Goal: Information Seeking & Learning: Learn about a topic

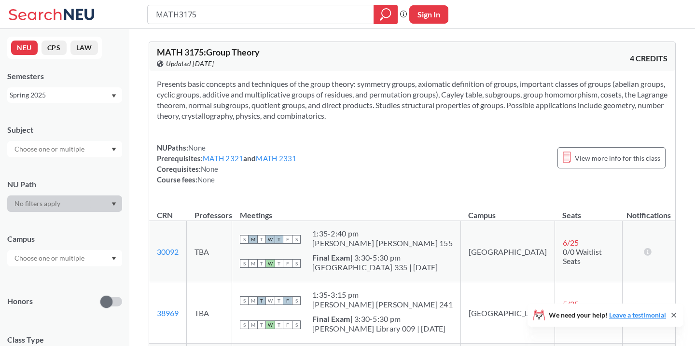
click at [227, 15] on input "MATH3175" at bounding box center [261, 14] width 212 height 16
type input "HIST2308"
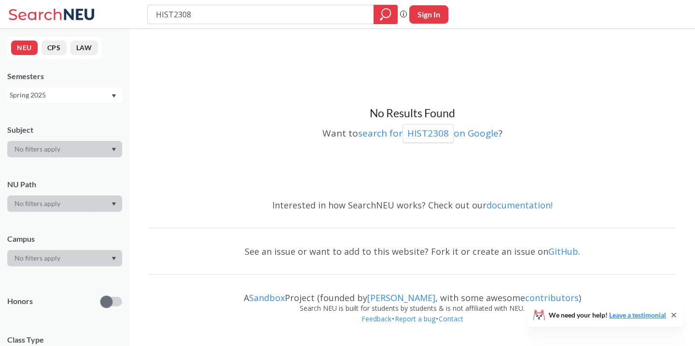
click at [227, 15] on input "HIST2308" at bounding box center [261, 14] width 212 height 16
click at [169, 14] on input "HIST2308" at bounding box center [261, 14] width 212 height 16
type input "2308"
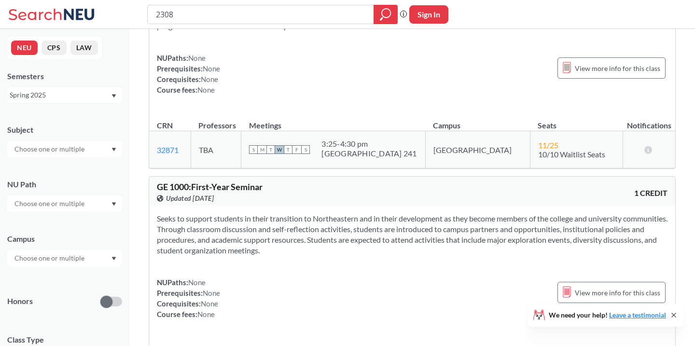
scroll to position [1107, 0]
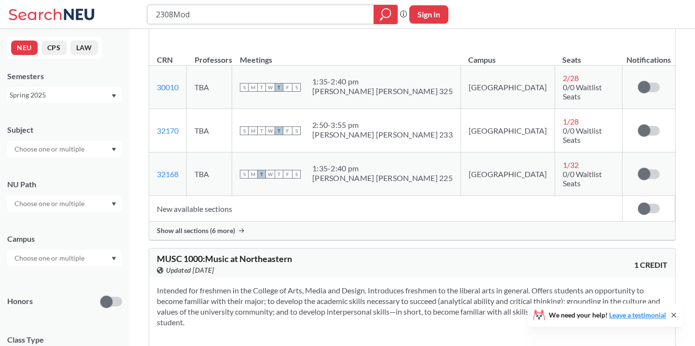
type input "2308Mode"
type input "modern [GEOGRAPHIC_DATA]"
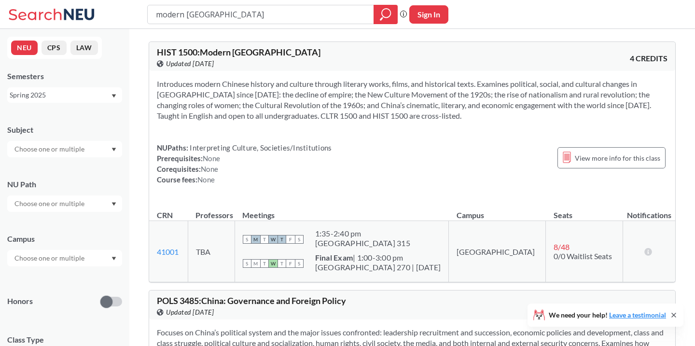
click at [201, 52] on span "HIST 1500 : Modern [GEOGRAPHIC_DATA]" at bounding box center [239, 52] width 164 height 11
click at [86, 97] on div "Spring 2025" at bounding box center [60, 95] width 101 height 11
click at [82, 121] on div "Fall 2025" at bounding box center [67, 116] width 109 height 11
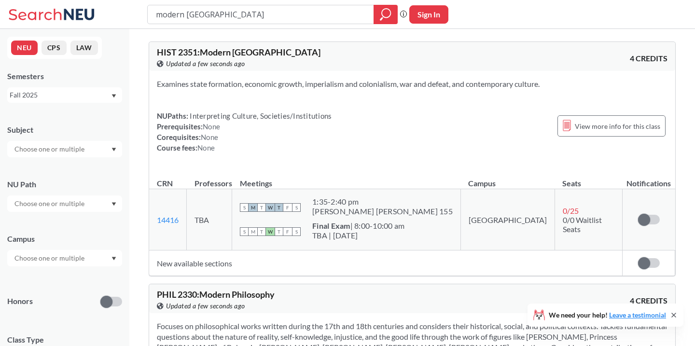
click at [79, 97] on div "Fall 2025" at bounding box center [60, 95] width 101 height 11
click at [69, 154] on div "Spring 2025" at bounding box center [67, 154] width 109 height 11
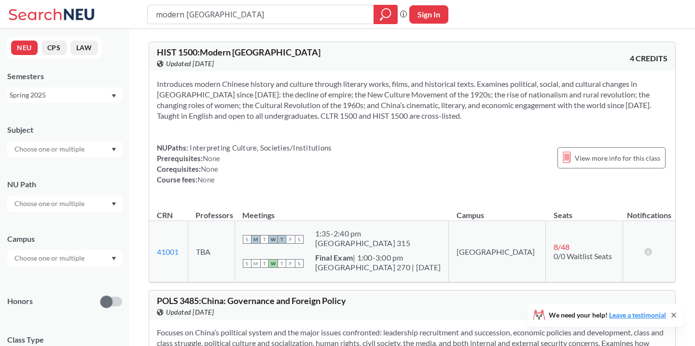
click at [101, 101] on div "Spring 2025" at bounding box center [64, 94] width 115 height 15
click at [54, 152] on div "Fall 2024" at bounding box center [67, 156] width 109 height 11
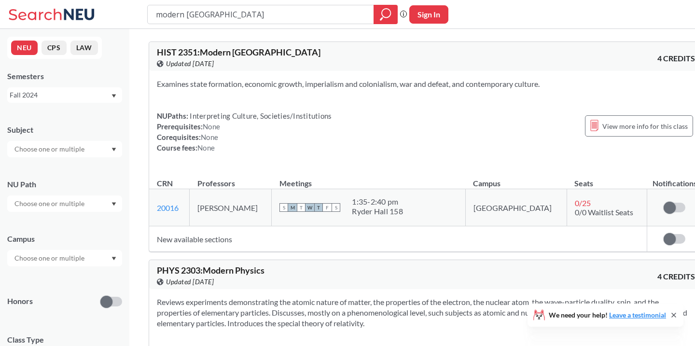
click at [86, 95] on div "Fall 2024" at bounding box center [60, 95] width 101 height 11
click at [82, 134] on div "Spring 2025" at bounding box center [64, 126] width 115 height 27
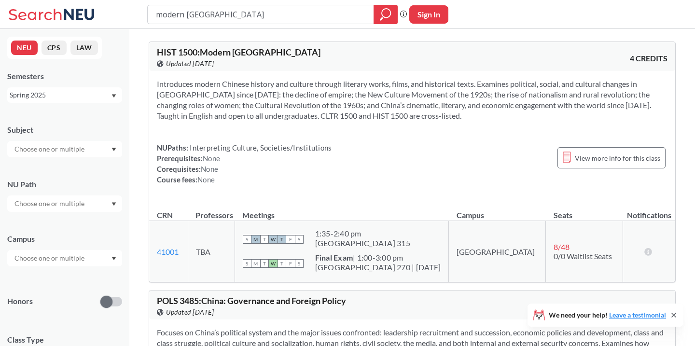
click at [64, 96] on div "Spring 2025" at bounding box center [60, 95] width 101 height 11
click at [65, 168] on div "Fall 2024" at bounding box center [67, 168] width 109 height 11
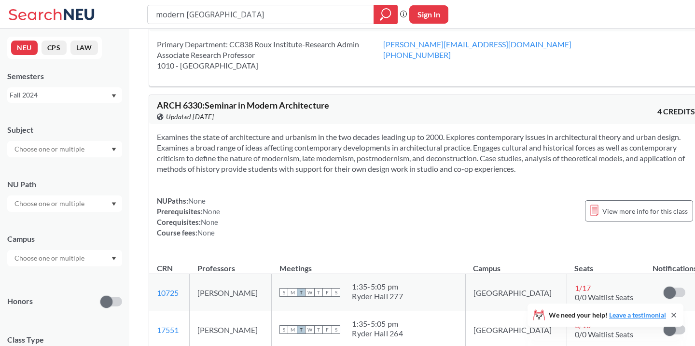
scroll to position [1536, 0]
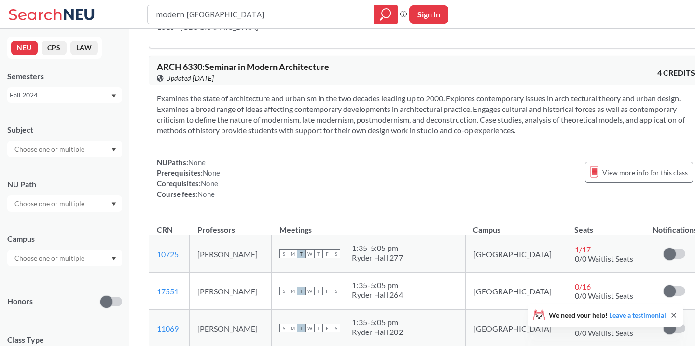
click at [86, 92] on div "Fall 2024" at bounding box center [60, 95] width 101 height 11
click at [83, 148] on div "Spring 2025" at bounding box center [67, 153] width 109 height 11
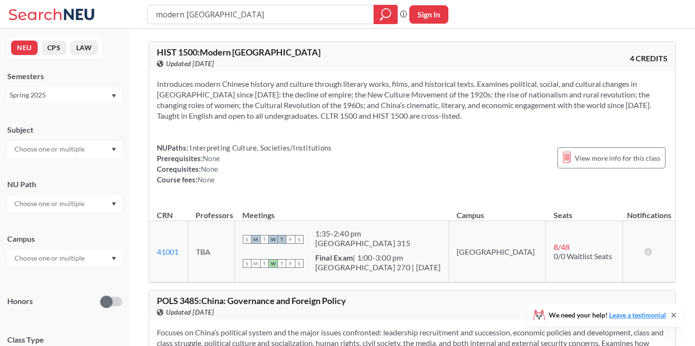
click at [68, 96] on div "Spring 2025" at bounding box center [60, 95] width 101 height 11
click at [65, 132] on div "Fall 2023" at bounding box center [64, 140] width 115 height 27
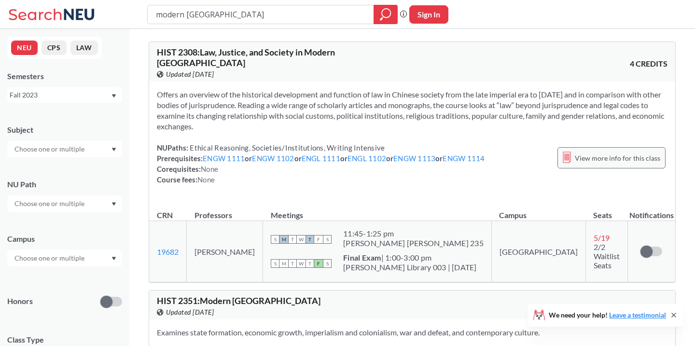
click at [590, 152] on span "View more info for this class" at bounding box center [617, 158] width 85 height 12
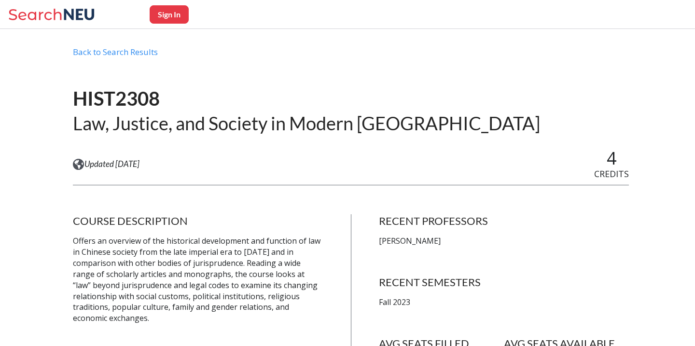
scroll to position [8, 0]
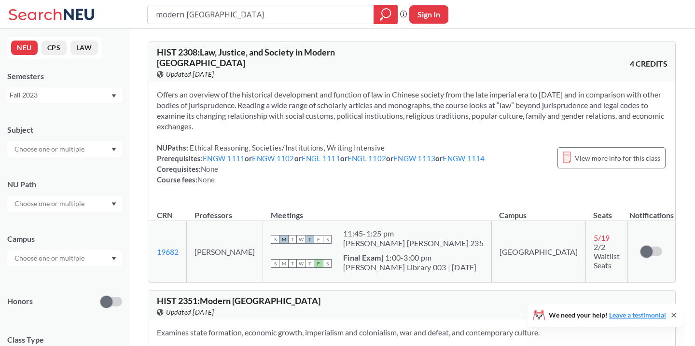
click at [90, 93] on div "Fall 2023" at bounding box center [60, 95] width 101 height 11
click at [90, 143] on div "Fall 2022" at bounding box center [67, 145] width 109 height 11
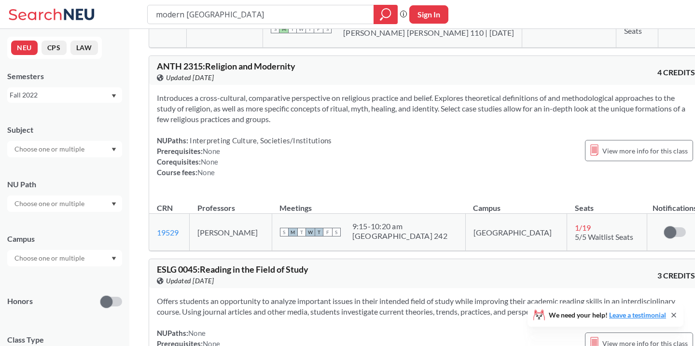
scroll to position [2732, 0]
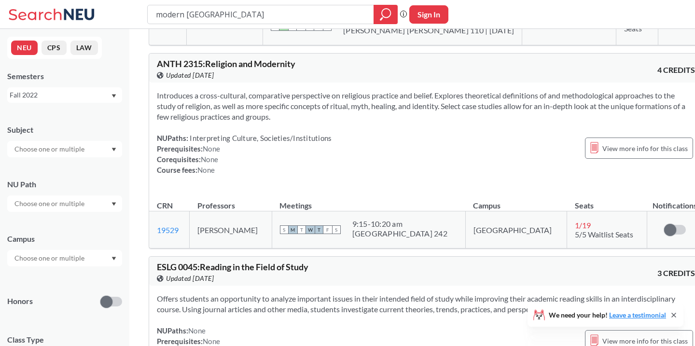
click at [63, 98] on div "Fall 2022" at bounding box center [60, 95] width 101 height 11
click at [55, 116] on div "Fall 2025" at bounding box center [67, 116] width 109 height 11
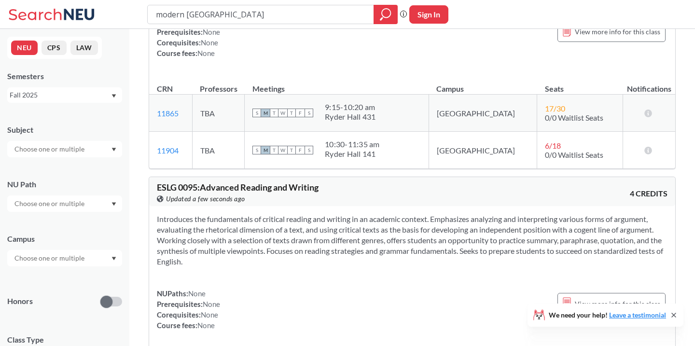
scroll to position [3976, 0]
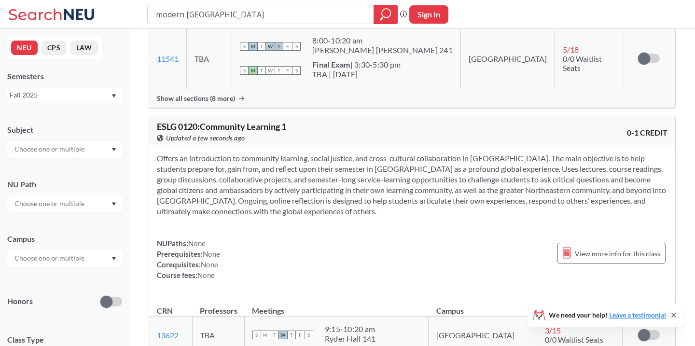
click at [56, 92] on div "Fall 2025" at bounding box center [60, 95] width 101 height 11
click at [70, 155] on div "Spring 2025" at bounding box center [67, 160] width 109 height 11
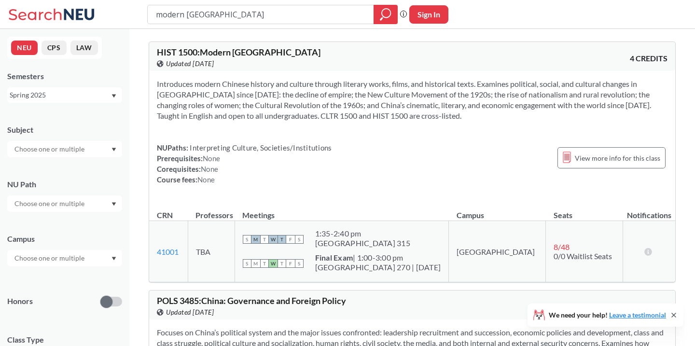
click at [94, 95] on div "Spring 2025" at bounding box center [60, 95] width 101 height 11
click at [76, 157] on div "Fall 2022" at bounding box center [64, 163] width 115 height 27
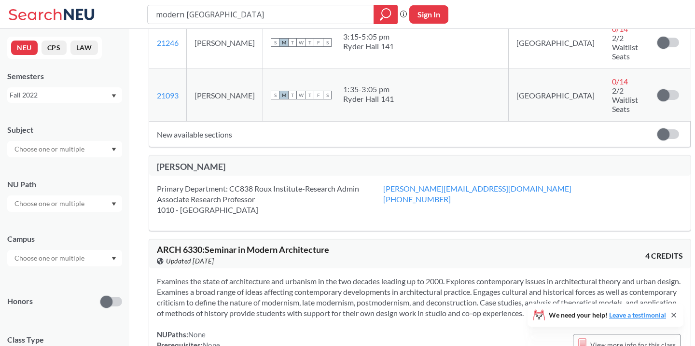
scroll to position [1466, 0]
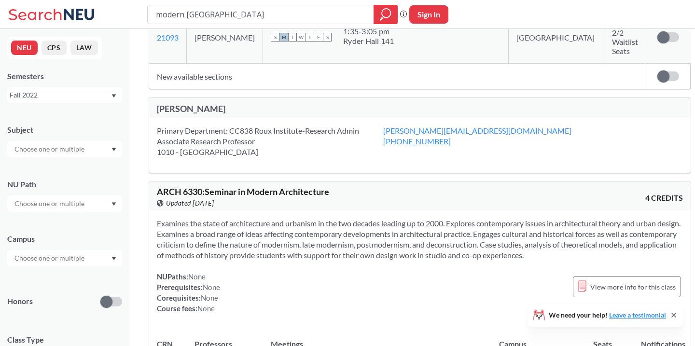
click at [103, 152] on div at bounding box center [64, 149] width 115 height 16
click at [88, 104] on div "NEU CPS LAW Semesters Fall 2022 Subject CS ( 98 ) Computer Science CHEM ( 71 ) …" at bounding box center [64, 187] width 129 height 317
click at [78, 99] on div "Fall 2022" at bounding box center [60, 95] width 101 height 11
click at [69, 141] on div "Fall 2021" at bounding box center [67, 139] width 109 height 11
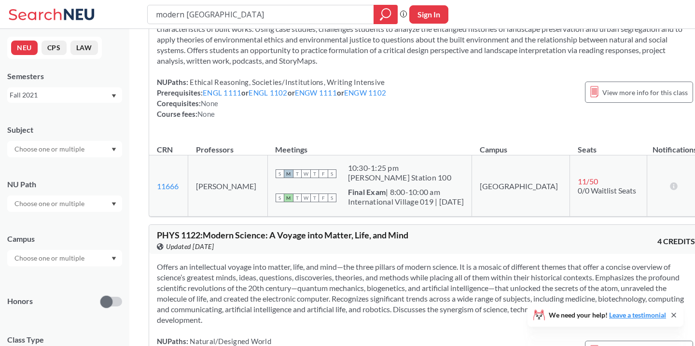
scroll to position [1848, 0]
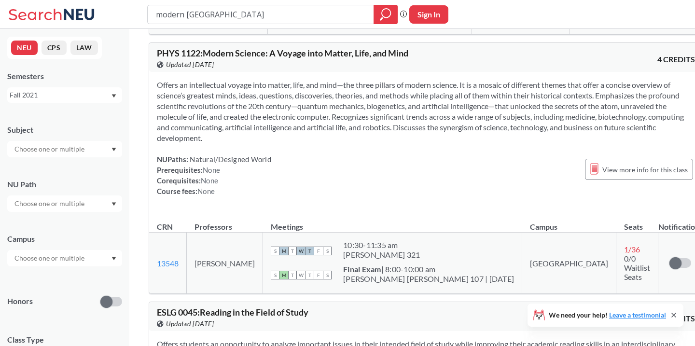
click at [73, 89] on div "Fall 2021" at bounding box center [64, 94] width 115 height 15
click at [68, 166] on div "Fall 2019" at bounding box center [64, 175] width 115 height 27
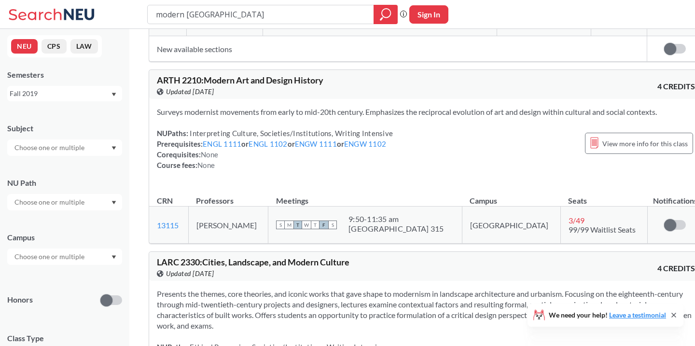
scroll to position [1898, 0]
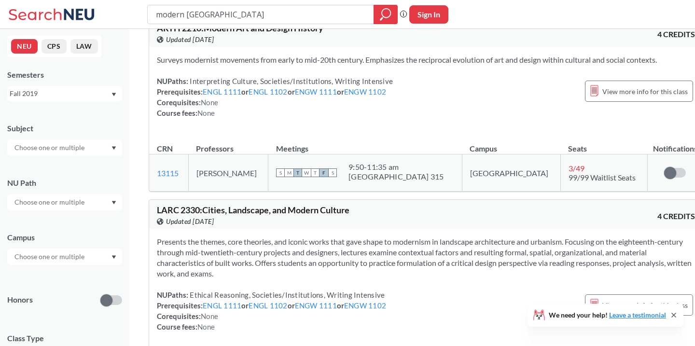
click at [70, 97] on div "Fall 2019" at bounding box center [60, 93] width 101 height 11
click at [66, 170] on div "Fall 2023" at bounding box center [64, 176] width 115 height 27
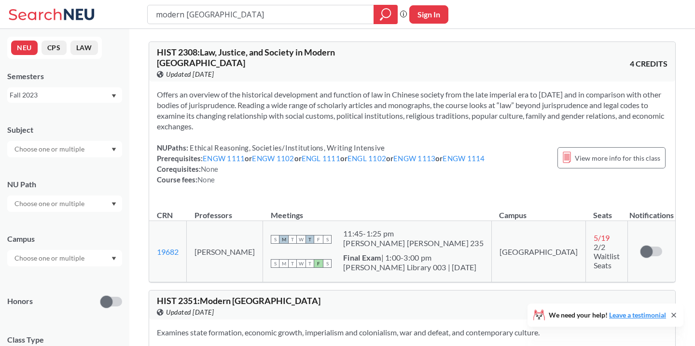
click at [243, 51] on span "HIST 2308 : Law, Justice, and Society in Modern [GEOGRAPHIC_DATA]" at bounding box center [246, 57] width 178 height 21
click at [579, 153] on span "View more info for this class" at bounding box center [617, 158] width 85 height 12
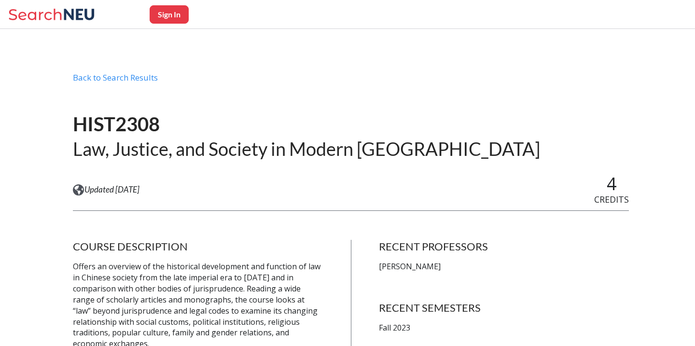
click at [203, 144] on h2 "Law, Justice, and Society in Modern [GEOGRAPHIC_DATA]" at bounding box center [306, 149] width 467 height 24
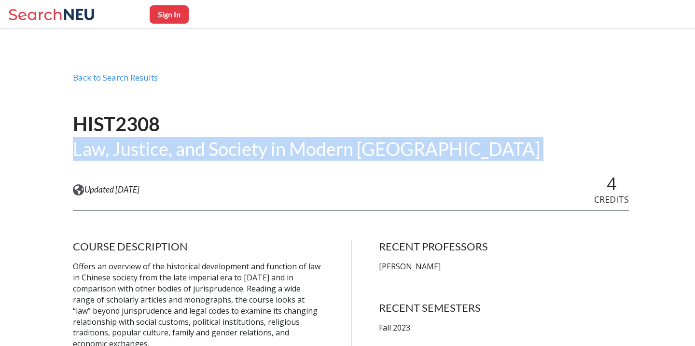
click at [203, 144] on h2 "Law, Justice, and Society in Modern [GEOGRAPHIC_DATA]" at bounding box center [306, 149] width 467 height 24
copy div "Law, Justice, and Society in Modern [GEOGRAPHIC_DATA] View this course on Banne…"
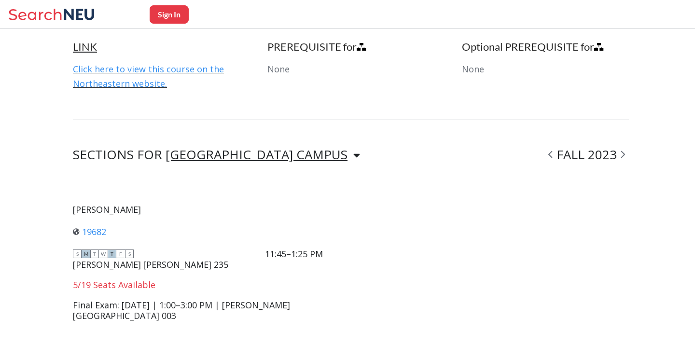
scroll to position [737, 0]
